Goal: Task Accomplishment & Management: Manage account settings

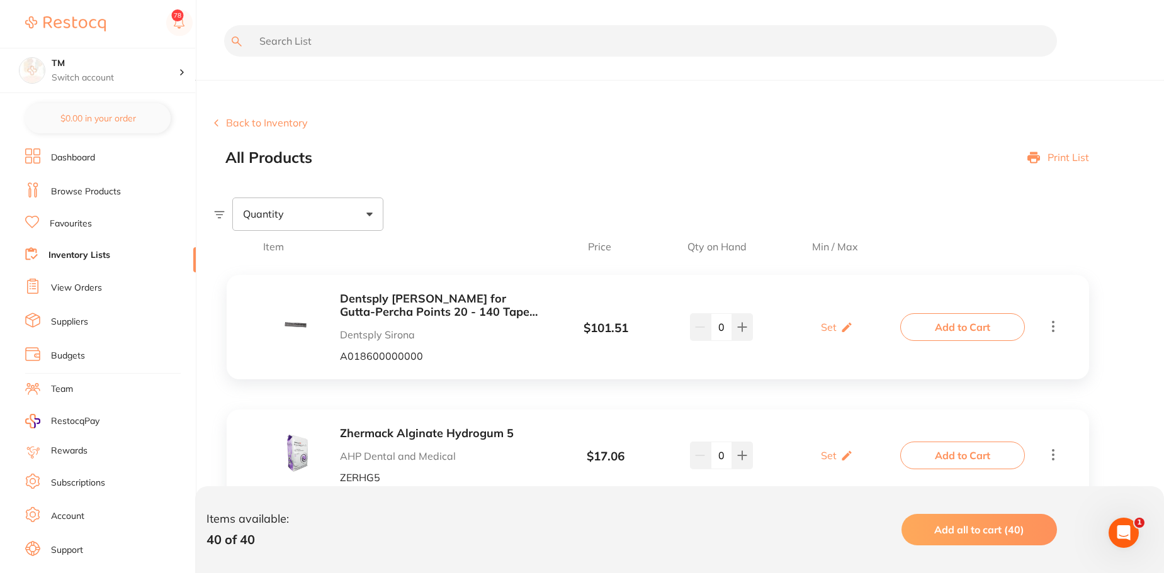
click at [77, 490] on li "Subscriptions" at bounding box center [110, 483] width 171 height 19
